Goal: Information Seeking & Learning: Learn about a topic

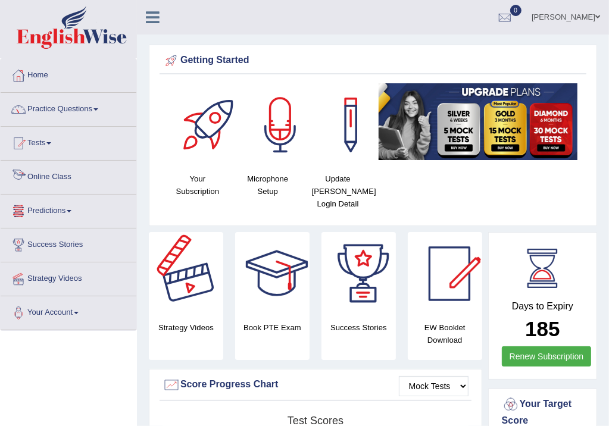
click at [198, 261] on div at bounding box center [190, 273] width 83 height 83
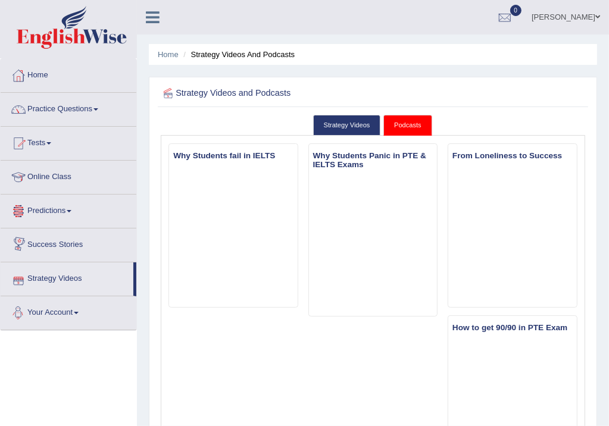
click at [46, 307] on link "Your Account" at bounding box center [69, 311] width 136 height 30
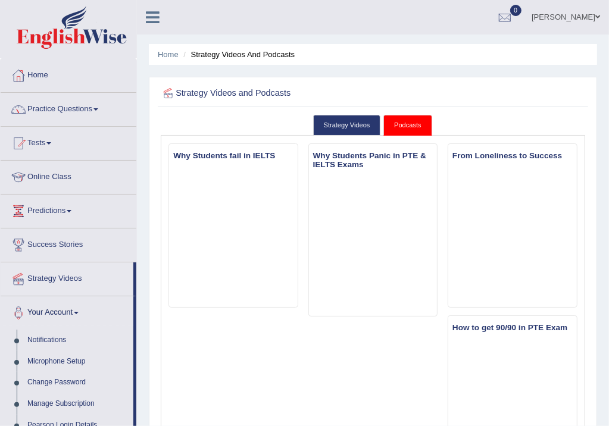
click at [153, 18] on icon at bounding box center [153, 17] width 14 height 15
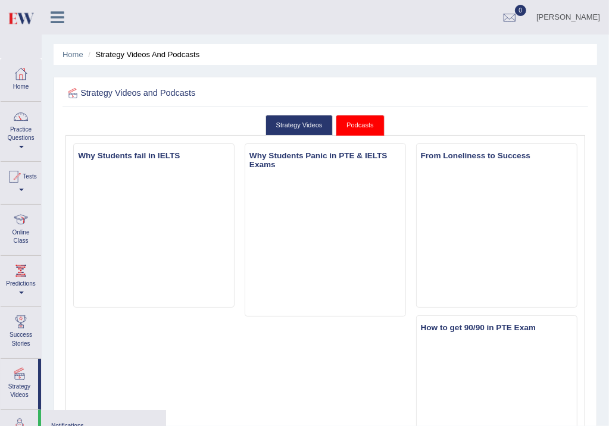
click at [153, 18] on div "Vishalkumar Patel Toggle navigation Username: Vishal1007 Access Type: Online Su…" at bounding box center [325, 17] width 567 height 35
click at [60, 12] on icon at bounding box center [58, 17] width 14 height 15
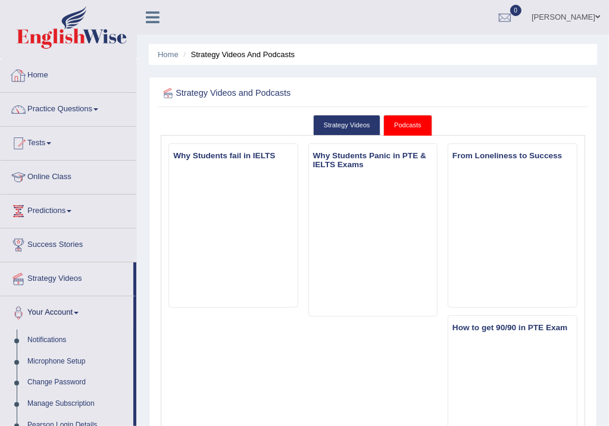
click at [33, 76] on link "Home" at bounding box center [69, 74] width 136 height 30
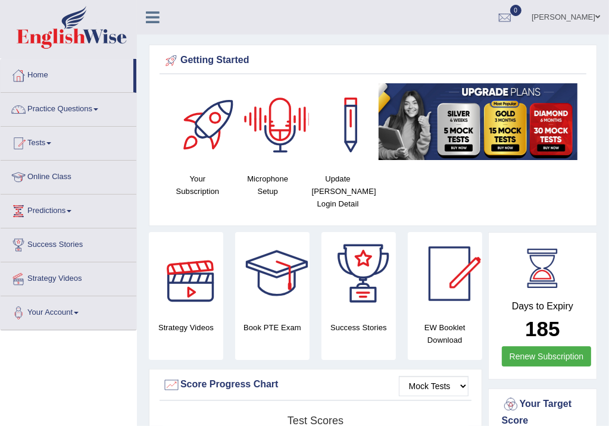
click at [193, 270] on div at bounding box center [190, 273] width 83 height 83
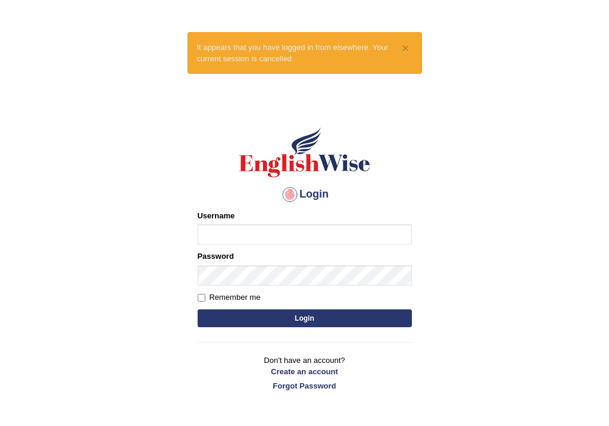
type input "Vishal1007"
click at [262, 318] on button "Login" at bounding box center [305, 318] width 214 height 18
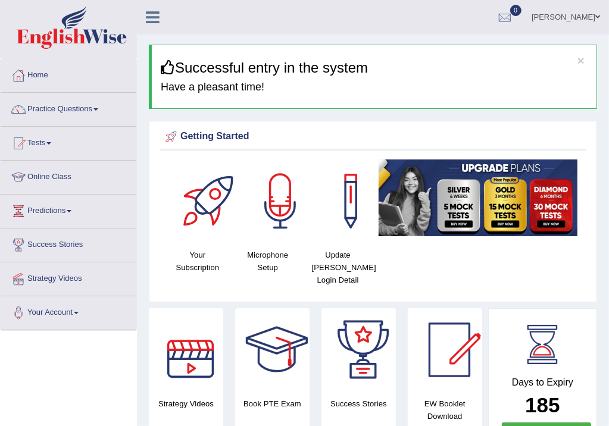
click at [202, 351] on div at bounding box center [190, 349] width 83 height 83
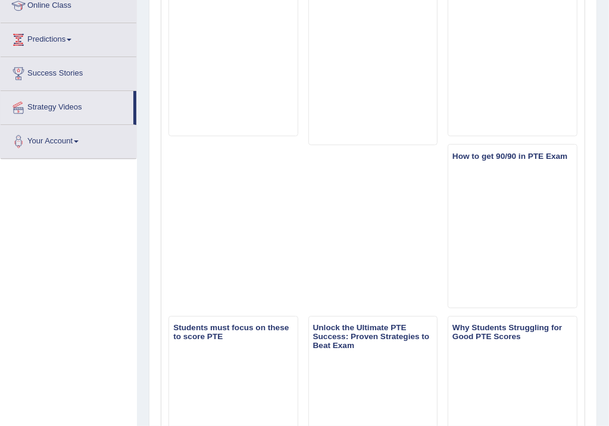
scroll to position [71, 0]
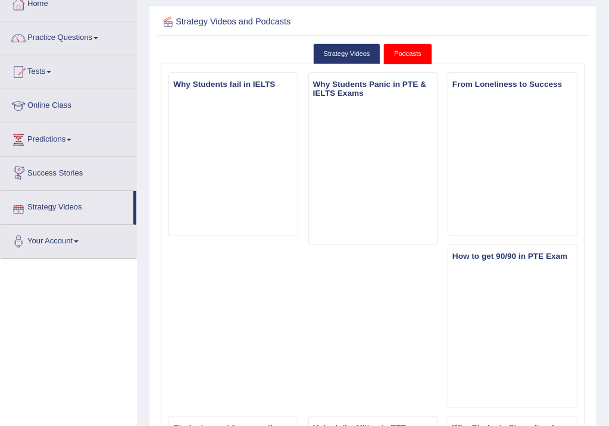
click at [58, 207] on link "Strategy Videos" at bounding box center [67, 206] width 133 height 30
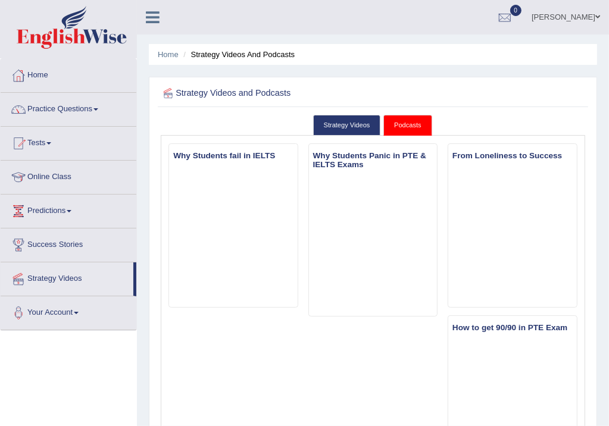
click at [61, 172] on link "Online Class" at bounding box center [69, 176] width 136 height 30
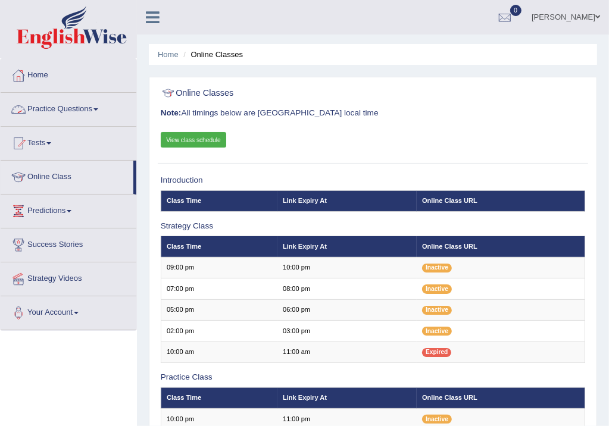
click at [36, 74] on link "Home" at bounding box center [69, 74] width 136 height 30
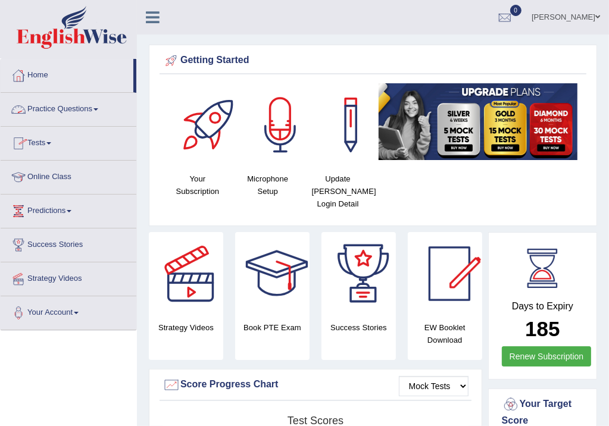
click at [96, 107] on link "Practice Questions" at bounding box center [69, 108] width 136 height 30
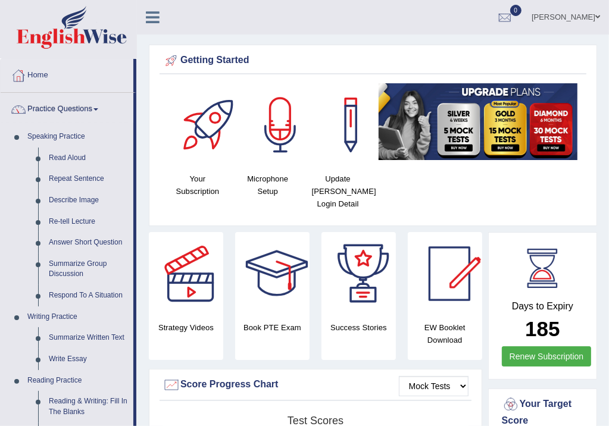
click at [96, 107] on link "Practice Questions" at bounding box center [67, 108] width 133 height 30
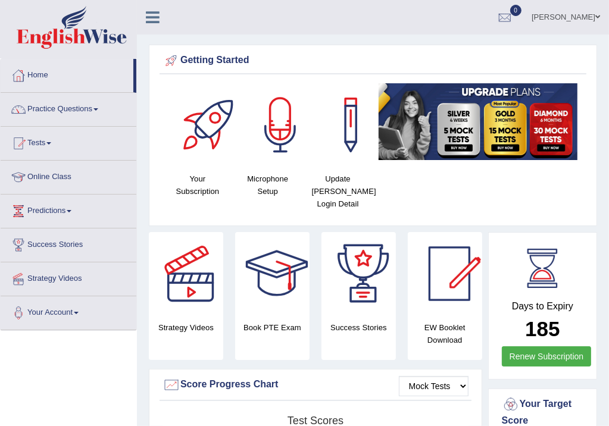
click at [63, 274] on link "Strategy Videos" at bounding box center [69, 277] width 136 height 30
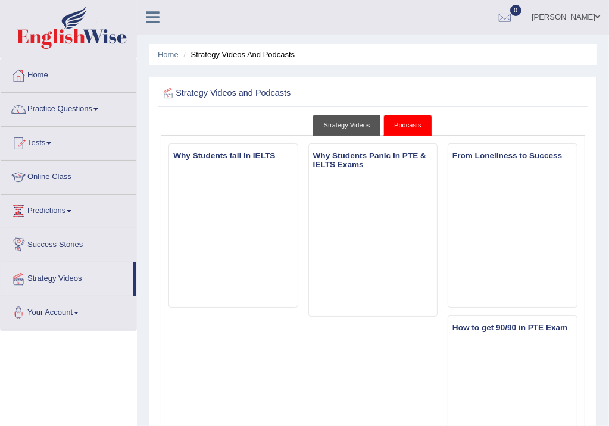
click at [329, 121] on link "Strategy Videos" at bounding box center [347, 125] width 68 height 21
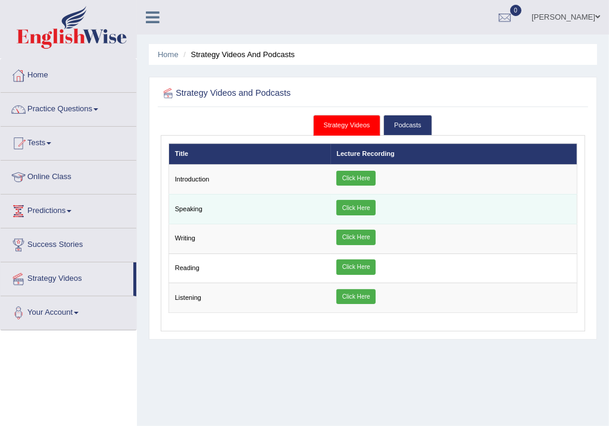
click at [364, 204] on link "Click Here" at bounding box center [355, 207] width 39 height 15
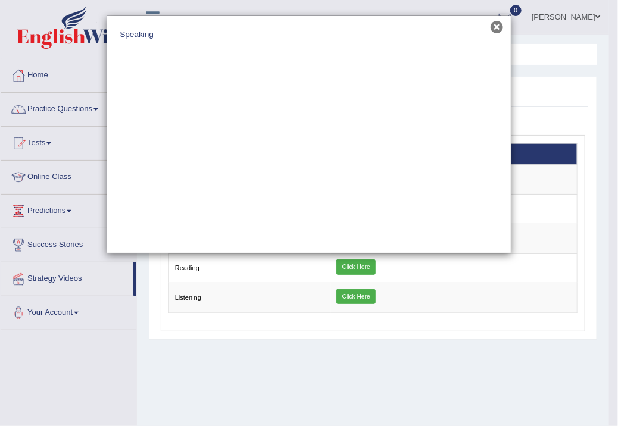
click at [501, 26] on button "×" at bounding box center [496, 27] width 12 height 12
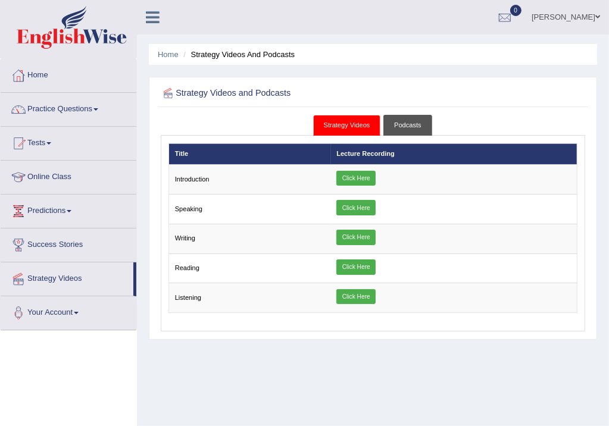
click at [409, 122] on link "Podcasts" at bounding box center [407, 125] width 48 height 21
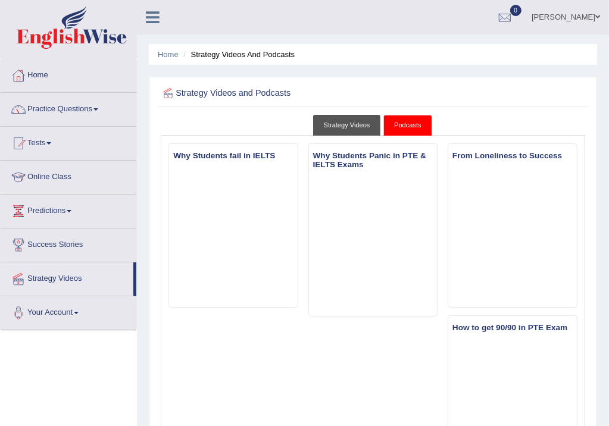
click at [340, 123] on link "Strategy Videos" at bounding box center [347, 125] width 68 height 21
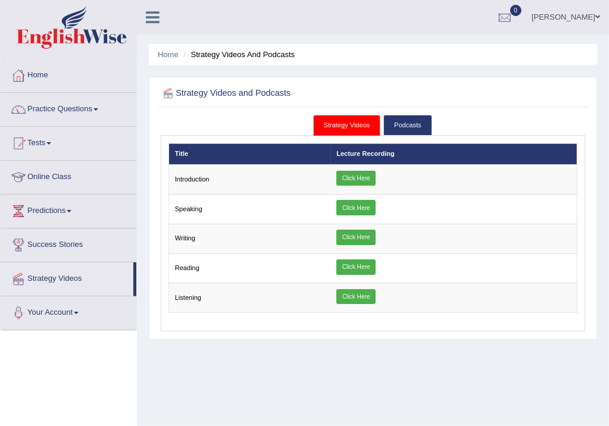
click at [596, 14] on span at bounding box center [597, 17] width 5 height 8
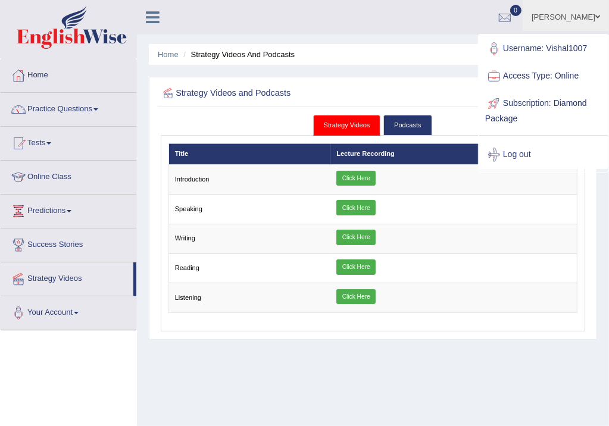
click at [596, 14] on span at bounding box center [597, 17] width 5 height 8
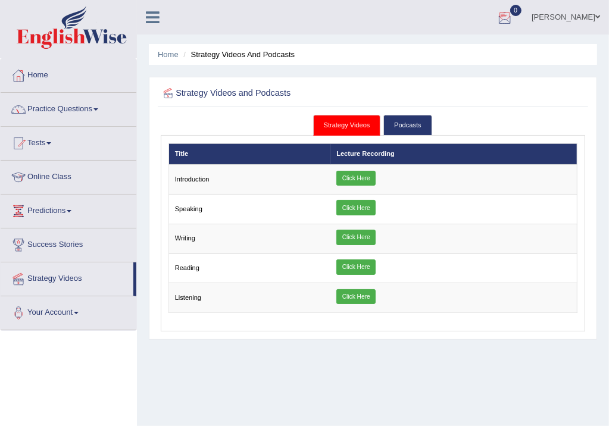
click at [507, 11] on div at bounding box center [505, 18] width 18 height 18
click at [595, 13] on span at bounding box center [597, 17] width 5 height 8
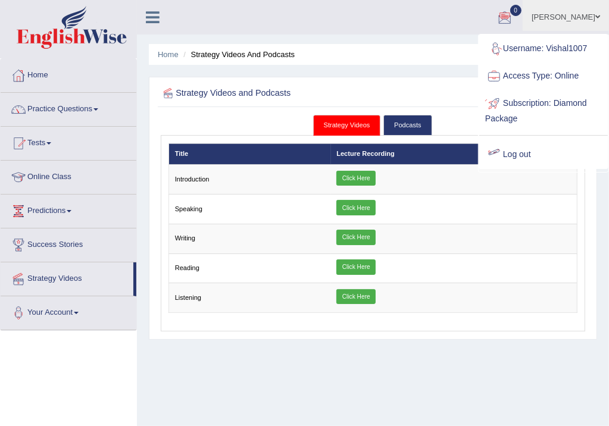
click at [528, 148] on link "Log out" at bounding box center [543, 154] width 129 height 27
